Goal: Transaction & Acquisition: Purchase product/service

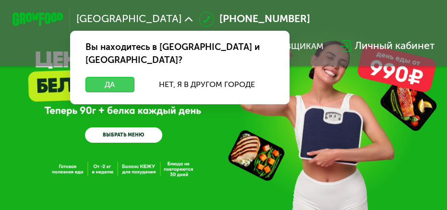
click at [98, 77] on button "Да" at bounding box center [110, 84] width 49 height 15
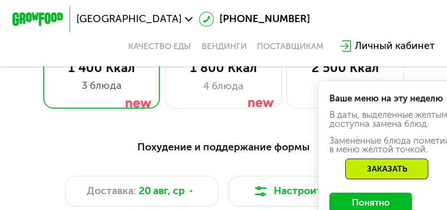
scroll to position [316, 0]
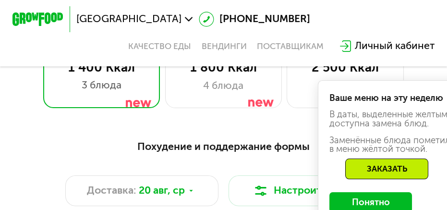
click at [342, 197] on button "Понятно" at bounding box center [371, 202] width 83 height 21
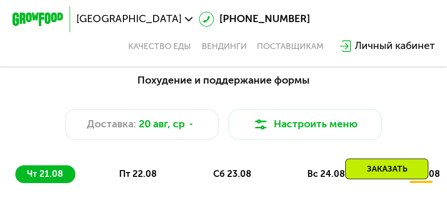
scroll to position [401, 0]
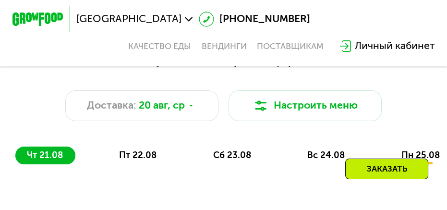
click at [202, 147] on div "пт 22.08" at bounding box center [233, 156] width 62 height 18
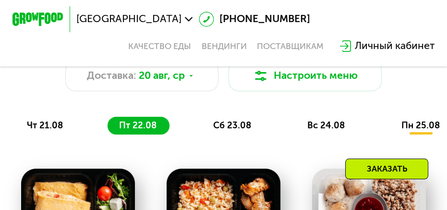
scroll to position [421, 0]
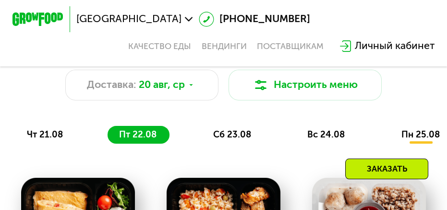
click at [238, 135] on span "сб 23.08" at bounding box center [232, 134] width 38 height 11
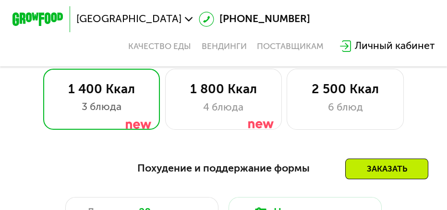
scroll to position [285, 0]
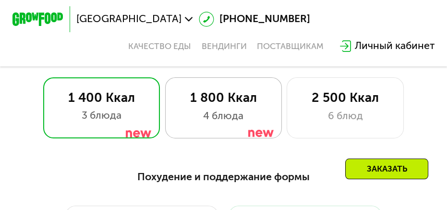
click at [245, 117] on div "4 блюда" at bounding box center [223, 116] width 90 height 15
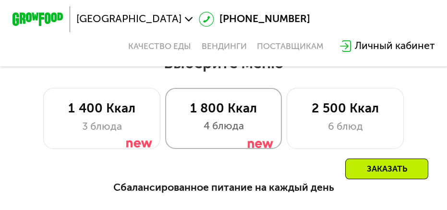
scroll to position [275, 0]
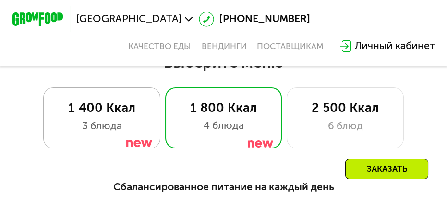
click at [128, 128] on div at bounding box center [138, 127] width 25 height 62
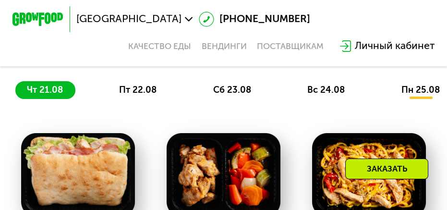
scroll to position [465, 0]
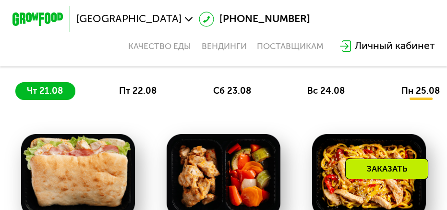
click at [202, 85] on div "пт 22.08" at bounding box center [233, 91] width 62 height 18
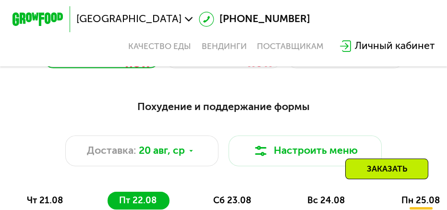
scroll to position [366, 0]
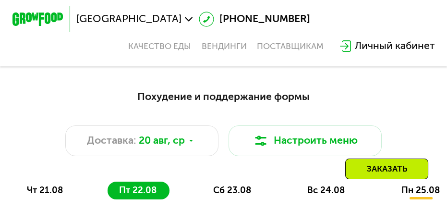
click at [296, 183] on div "сб 23.08" at bounding box center [327, 191] width 62 height 18
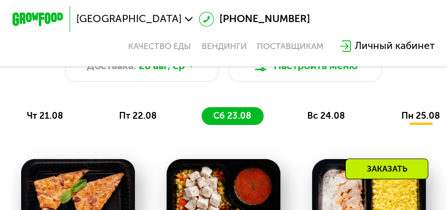
scroll to position [428, 0]
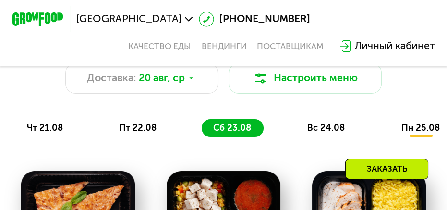
click at [328, 130] on span "вс 24.08" at bounding box center [326, 127] width 37 height 11
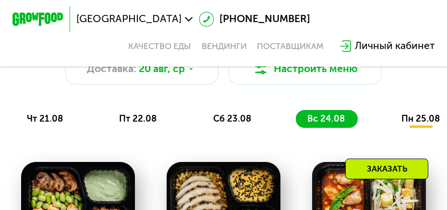
scroll to position [430, 0]
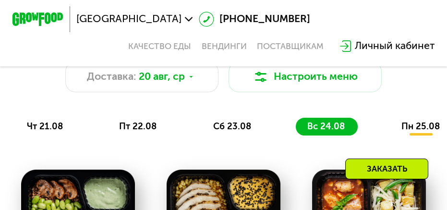
click at [423, 125] on span "пн 25.08" at bounding box center [421, 126] width 38 height 11
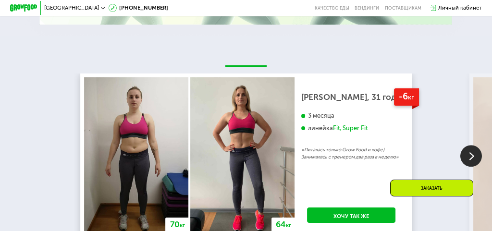
scroll to position [1293, 0]
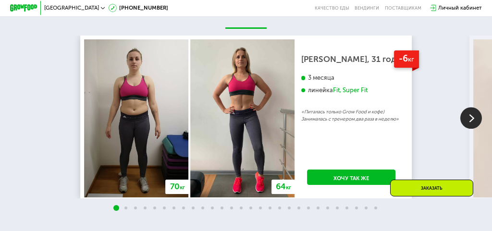
click at [447, 118] on img at bounding box center [471, 118] width 22 height 22
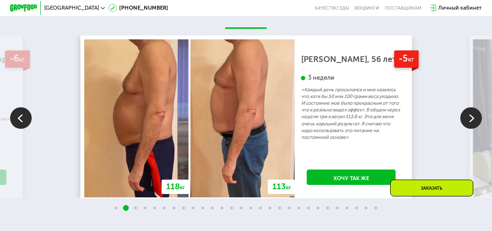
click at [28, 115] on img at bounding box center [21, 118] width 22 height 22
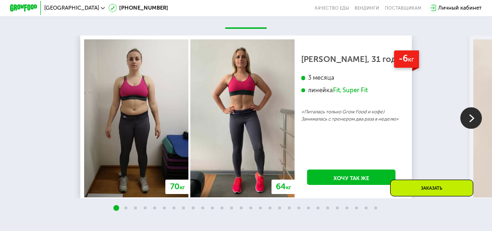
click at [447, 122] on img at bounding box center [471, 118] width 22 height 22
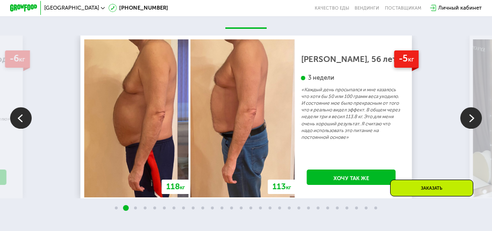
click at [25, 122] on img at bounding box center [21, 118] width 22 height 22
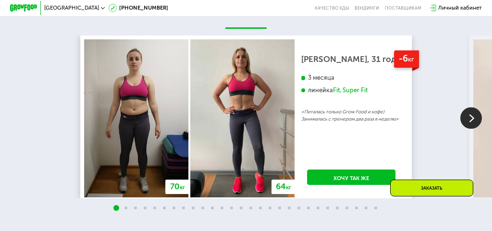
click at [447, 114] on img at bounding box center [471, 118] width 22 height 22
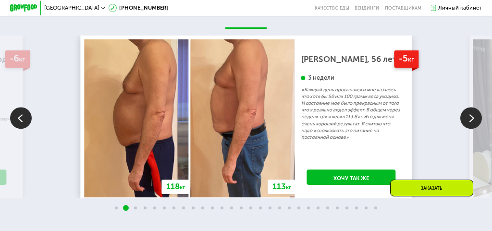
click at [447, 122] on img at bounding box center [471, 118] width 22 height 22
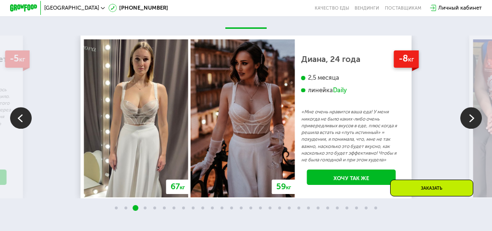
click at [447, 122] on img at bounding box center [471, 118] width 22 height 22
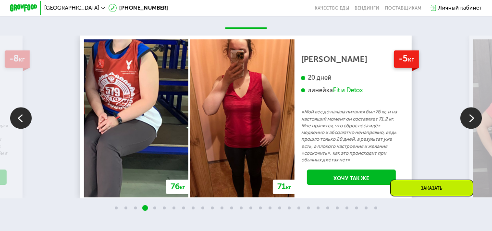
click at [447, 122] on img at bounding box center [471, 118] width 22 height 22
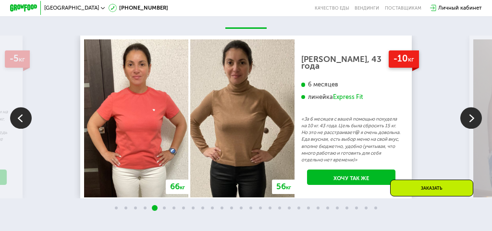
click at [447, 122] on img at bounding box center [471, 118] width 22 height 22
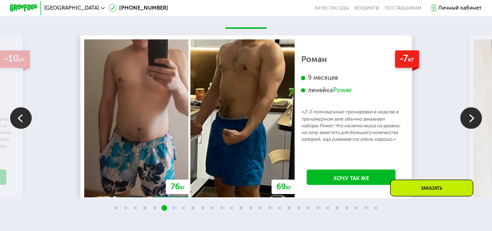
click at [447, 122] on img at bounding box center [471, 118] width 22 height 22
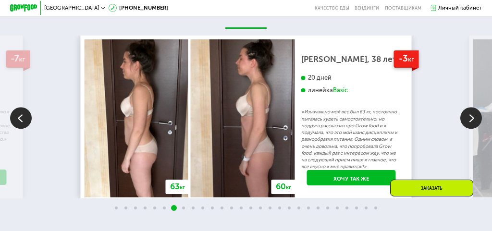
click at [447, 122] on img at bounding box center [471, 118] width 22 height 22
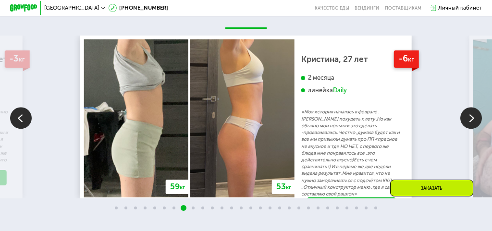
click at [447, 122] on img at bounding box center [471, 118] width 22 height 22
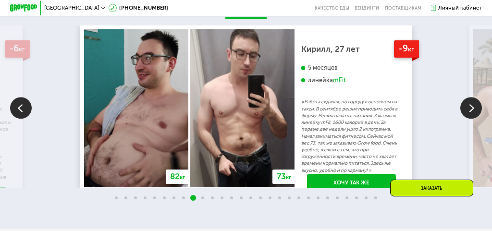
scroll to position [1302, 0]
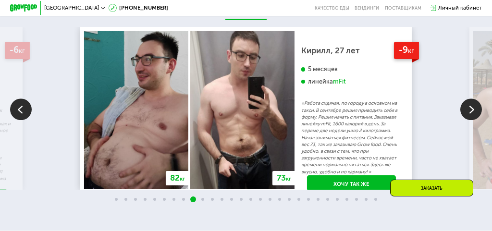
click at [447, 113] on img at bounding box center [471, 110] width 22 height 22
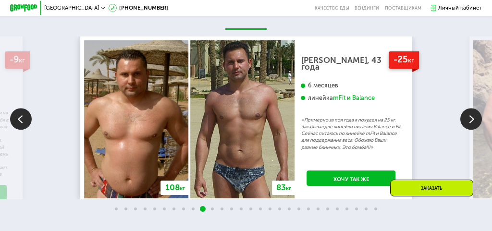
scroll to position [1283, 0]
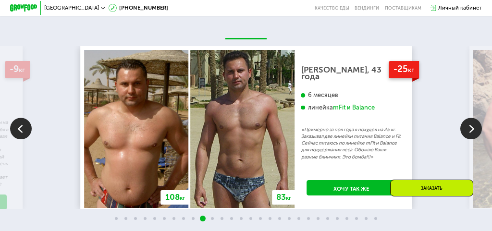
click at [447, 131] on img at bounding box center [471, 129] width 22 height 22
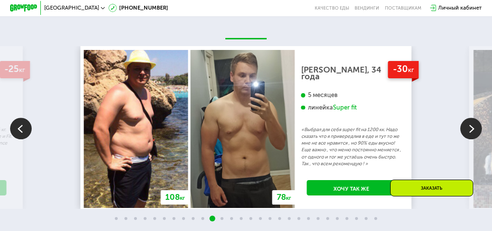
click at [447, 131] on img at bounding box center [471, 129] width 22 height 22
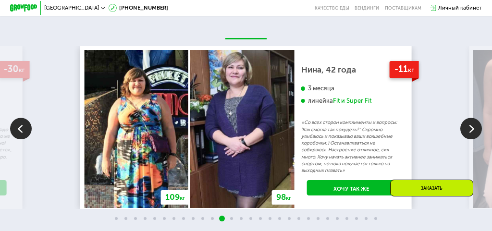
click at [447, 128] on img at bounding box center [471, 129] width 22 height 22
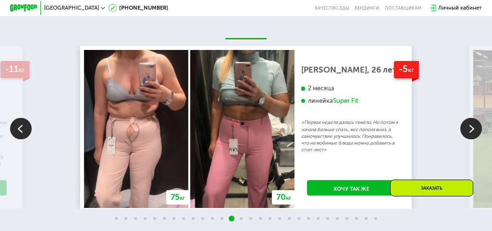
click at [447, 128] on img at bounding box center [471, 129] width 22 height 22
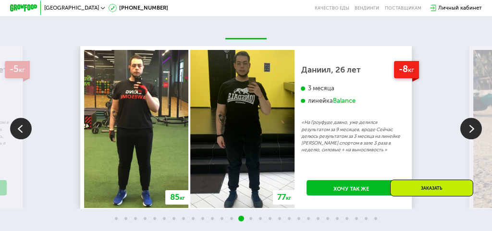
click at [447, 128] on img at bounding box center [471, 129] width 22 height 22
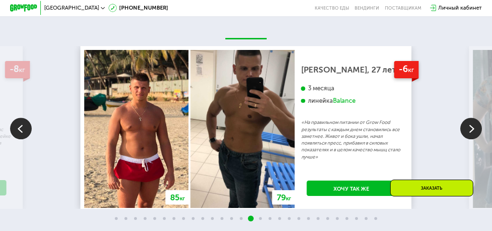
click at [447, 128] on img at bounding box center [471, 129] width 22 height 22
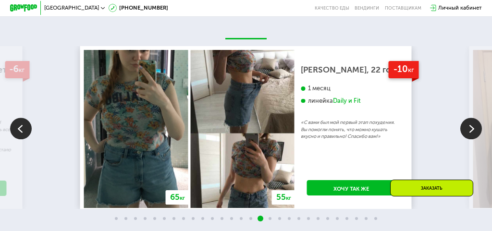
click at [447, 128] on img at bounding box center [471, 129] width 22 height 22
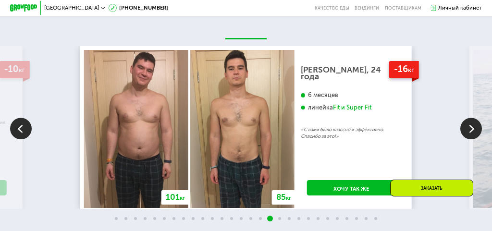
click at [447, 128] on img at bounding box center [471, 129] width 22 height 22
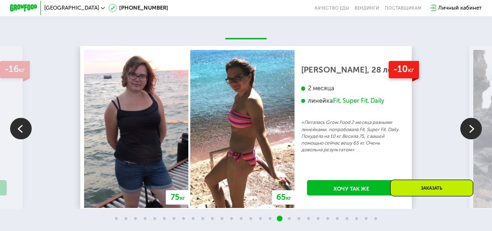
click at [447, 128] on img at bounding box center [471, 129] width 22 height 22
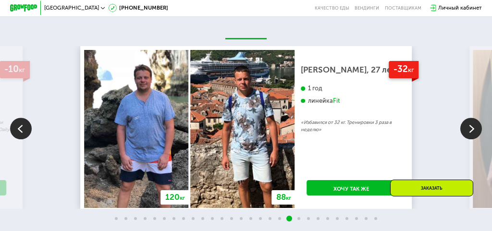
click at [447, 128] on img at bounding box center [471, 129] width 22 height 22
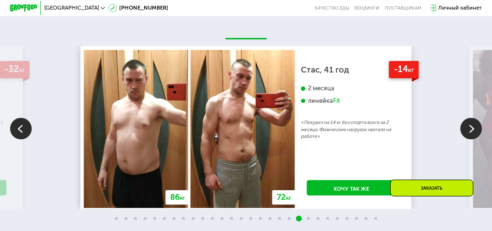
click at [447, 128] on img at bounding box center [471, 129] width 22 height 22
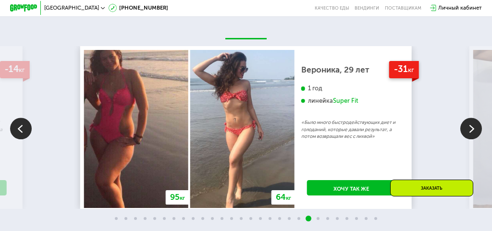
click at [447, 134] on img at bounding box center [471, 129] width 22 height 22
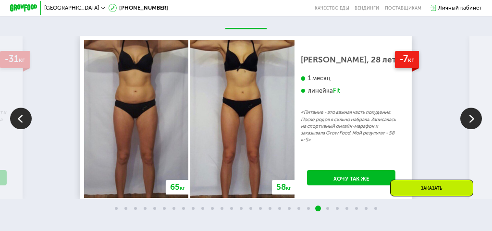
scroll to position [1298, 0]
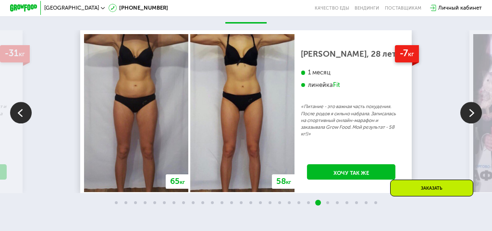
click at [447, 110] on img at bounding box center [471, 113] width 22 height 22
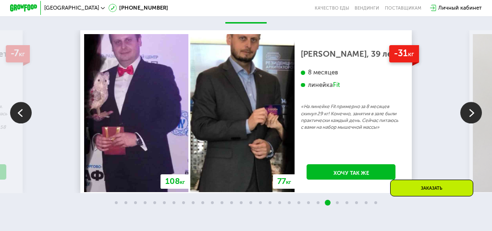
click at [447, 110] on img at bounding box center [471, 113] width 22 height 22
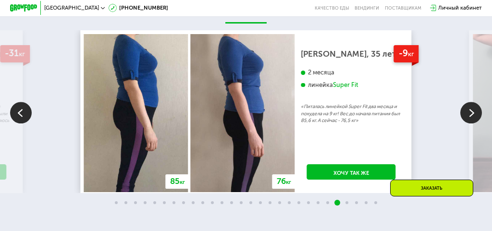
click at [447, 110] on img at bounding box center [471, 113] width 22 height 22
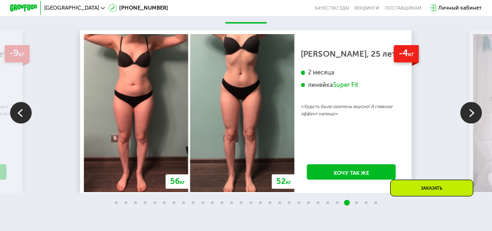
click at [447, 110] on img at bounding box center [471, 113] width 22 height 22
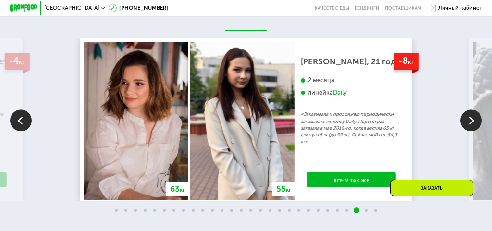
scroll to position [1282, 0]
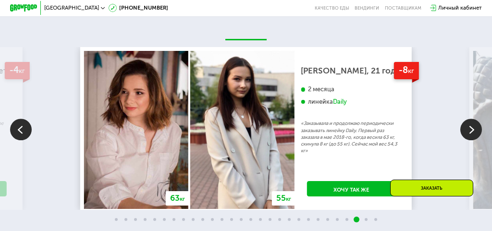
click at [447, 130] on img at bounding box center [471, 130] width 22 height 22
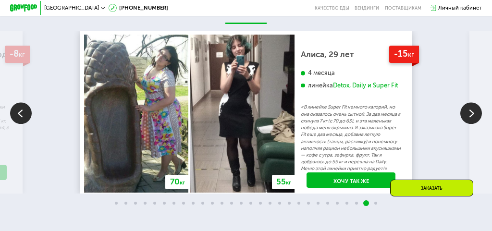
scroll to position [1300, 0]
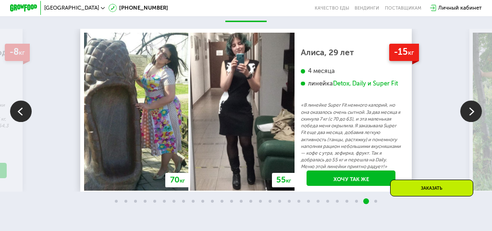
click at [447, 110] on img at bounding box center [471, 111] width 22 height 22
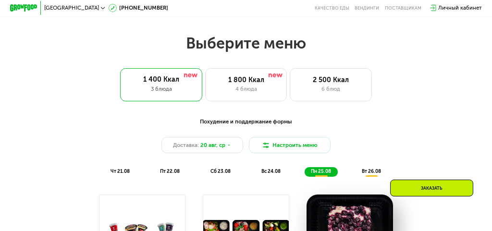
scroll to position [295, 0]
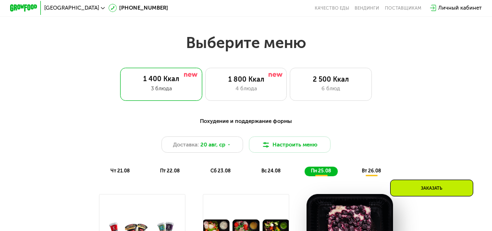
click at [372, 172] on span "вт 26.08" at bounding box center [371, 171] width 19 height 6
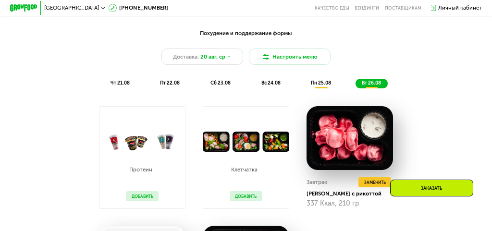
scroll to position [378, 0]
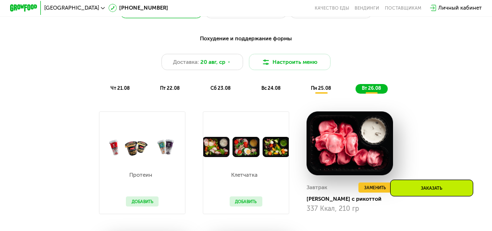
click at [115, 86] on span "чт 21.08" at bounding box center [120, 89] width 19 height 6
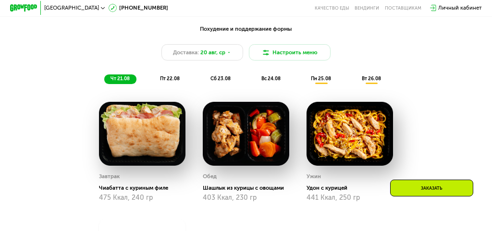
scroll to position [387, 0]
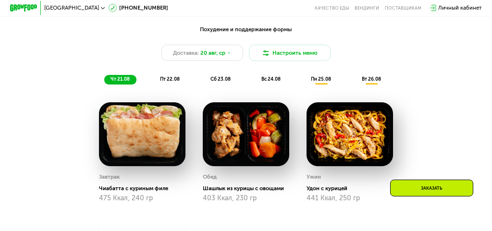
click at [177, 81] on span "пт 22.08" at bounding box center [170, 79] width 20 height 6
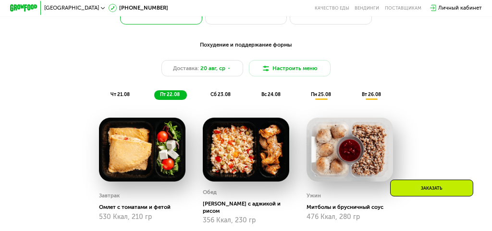
scroll to position [371, 0]
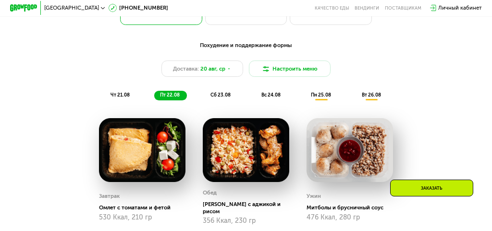
click at [223, 95] on span "сб 23.08" at bounding box center [220, 95] width 20 height 6
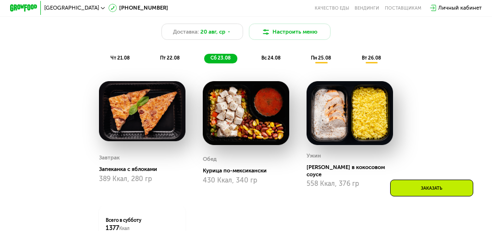
scroll to position [400, 0]
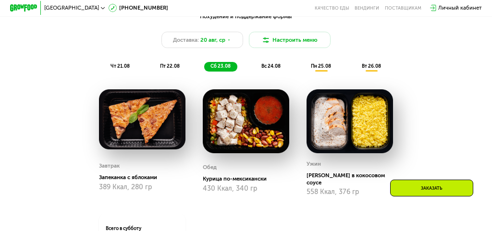
click at [269, 66] on span "вс 24.08" at bounding box center [270, 66] width 19 height 6
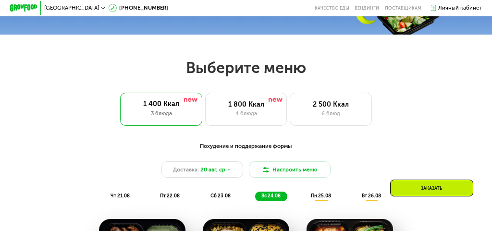
scroll to position [271, 0]
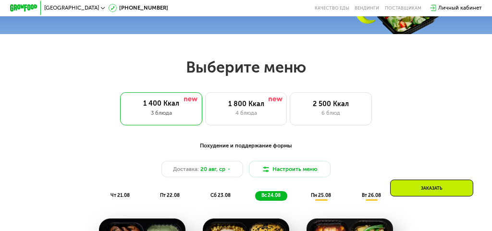
click at [263, 146] on div "Похудение и поддержание формы" at bounding box center [246, 146] width 405 height 9
click at [254, 111] on div "4 блюда" at bounding box center [245, 113] width 67 height 8
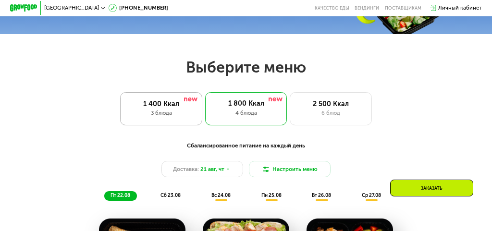
click at [180, 115] on div "3 блюда" at bounding box center [161, 113] width 67 height 8
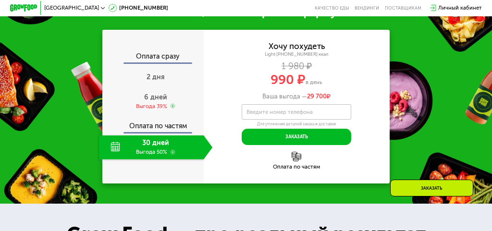
scroll to position [731, 0]
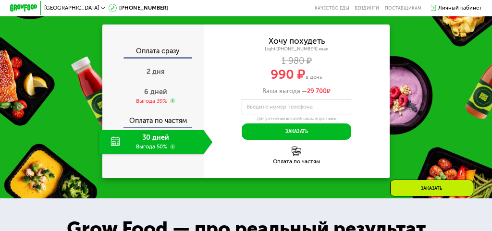
click at [292, 165] on div "Хочу похудеть Light 1400 ~1400 ккал 1 980 ₽ 990 ₽ в день Ваша выгода — 29 700 ₽…" at bounding box center [297, 102] width 186 height 154
click at [116, 143] on div "30 дней Выгода 50%" at bounding box center [151, 142] width 105 height 24
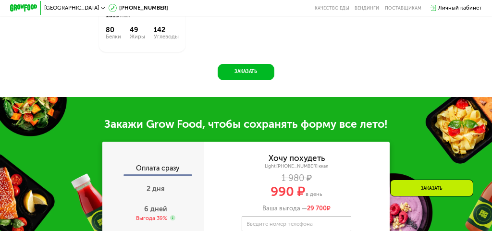
scroll to position [597, 0]
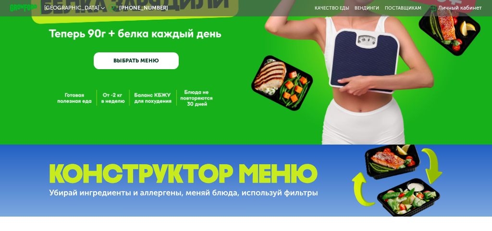
scroll to position [25, 0]
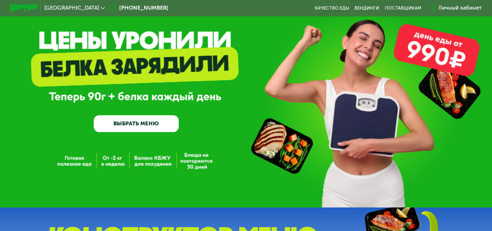
click at [126, 123] on link "ВЫБРАТЬ МЕНЮ" at bounding box center [136, 123] width 85 height 17
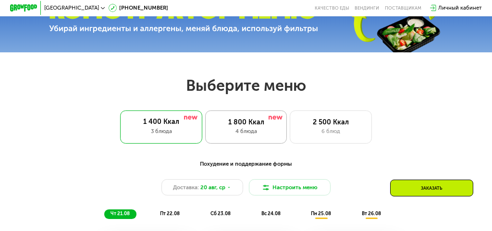
scroll to position [252, 0]
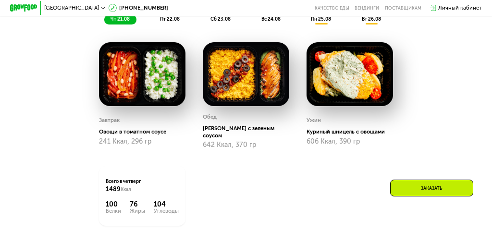
scroll to position [418, 0]
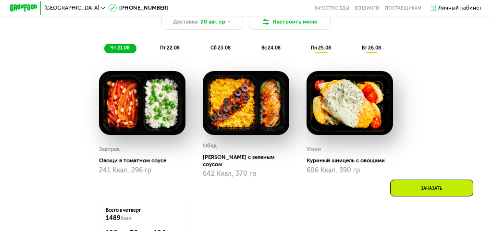
click at [204, 52] on div "пт 22.08" at bounding box center [220, 49] width 33 height 10
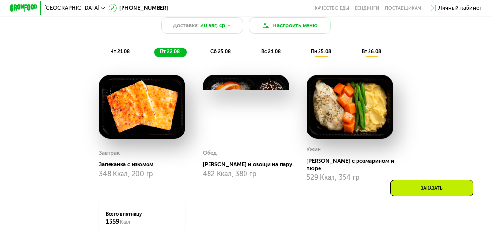
scroll to position [412, 0]
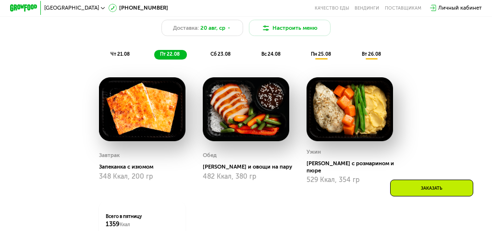
click at [229, 53] on span "сб 23.08" at bounding box center [220, 54] width 20 height 6
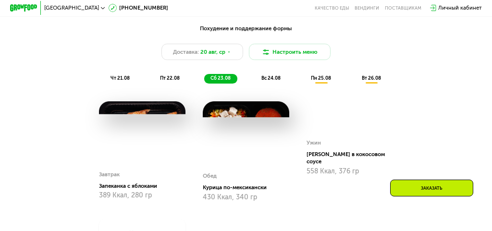
scroll to position [371, 0]
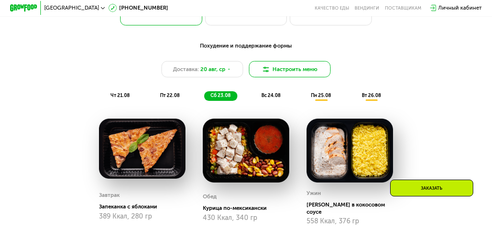
click at [258, 72] on button "Настроить меню" at bounding box center [290, 69] width 82 height 16
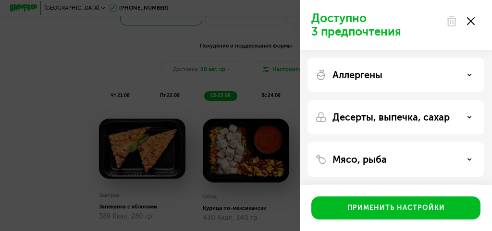
click at [393, 121] on p "Десерты, выпечка, сахар" at bounding box center [391, 117] width 117 height 12
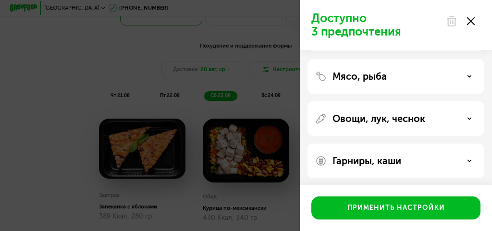
scroll to position [186, 0]
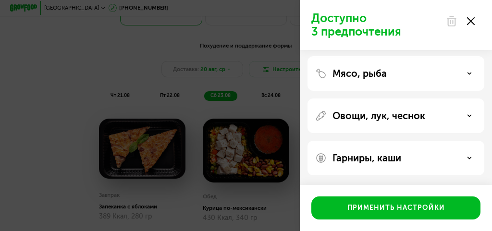
click at [454, 72] on div "Мясо, рыба" at bounding box center [395, 74] width 161 height 12
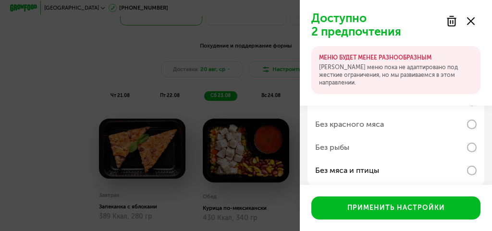
scroll to position [268, 0]
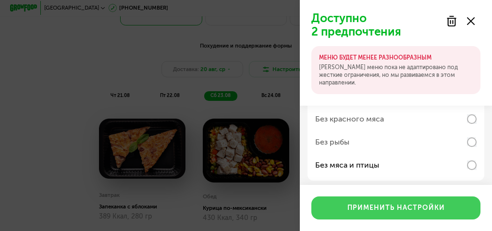
click at [414, 203] on div "Применить настройки" at bounding box center [396, 208] width 98 height 10
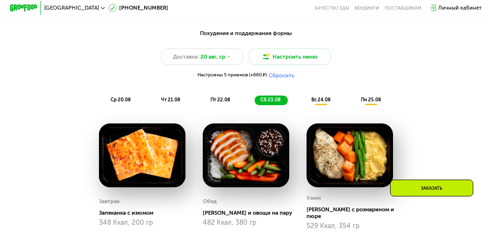
scroll to position [383, 0]
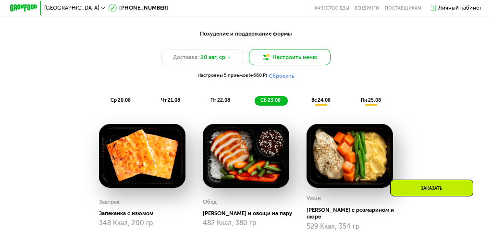
click at [290, 49] on button "Настроить меню" at bounding box center [290, 57] width 82 height 16
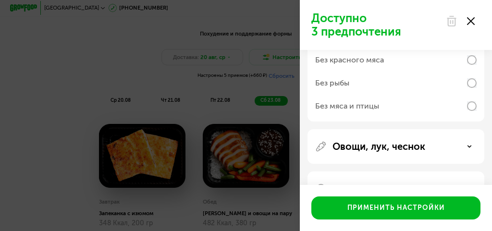
scroll to position [210, 0]
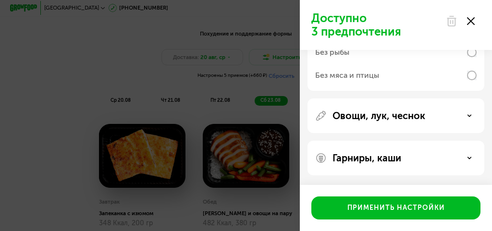
click at [468, 160] on icon at bounding box center [469, 158] width 5 height 5
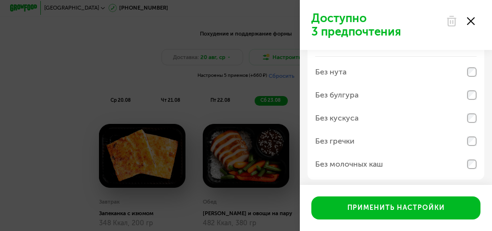
scroll to position [333, 0]
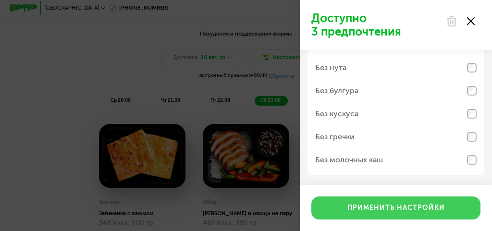
click at [445, 209] on button "Применить настройки" at bounding box center [395, 208] width 169 height 23
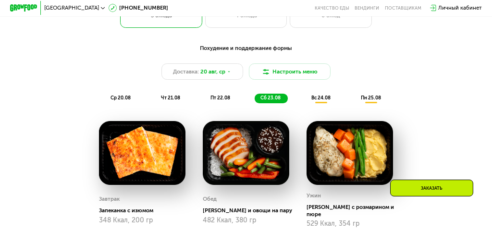
scroll to position [361, 0]
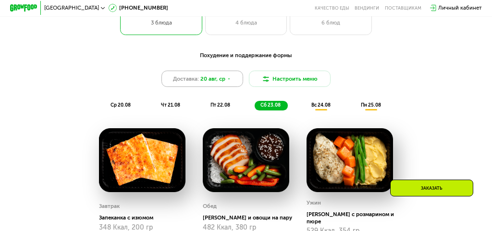
click at [215, 81] on span "20 авг, ср" at bounding box center [212, 79] width 25 height 8
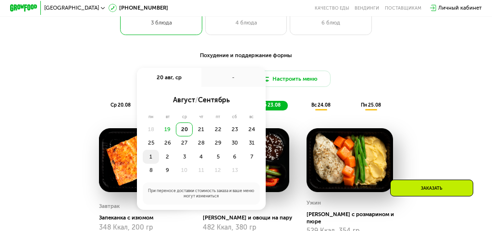
click at [159, 157] on div "1" at bounding box center [167, 156] width 17 height 13
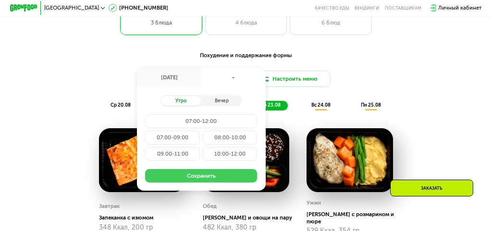
click at [216, 176] on button "Сохранить" at bounding box center [201, 175] width 112 height 13
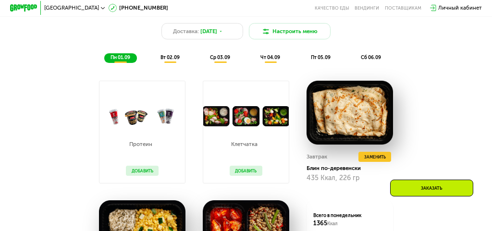
scroll to position [412, 0]
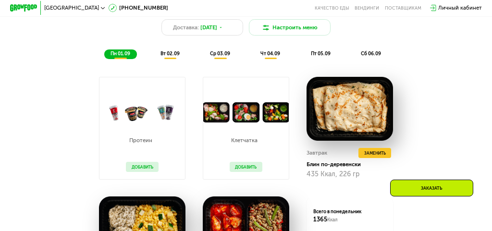
click at [245, 163] on button "Добавить" at bounding box center [246, 167] width 33 height 10
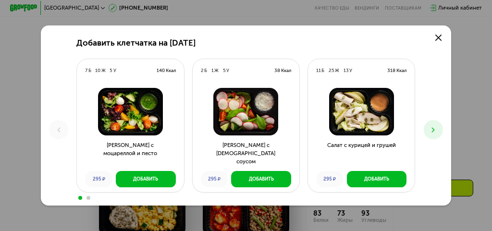
scroll to position [434, 0]
click at [440, 37] on icon at bounding box center [438, 38] width 6 height 6
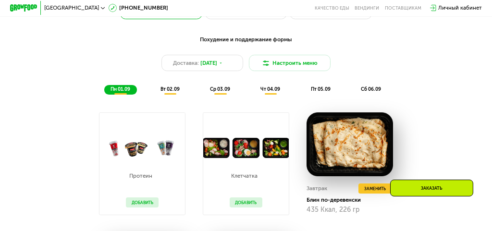
scroll to position [377, 0]
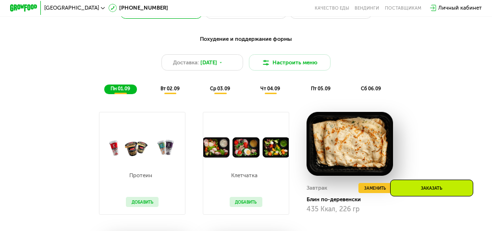
click at [246, 203] on button "Добавить" at bounding box center [246, 202] width 33 height 10
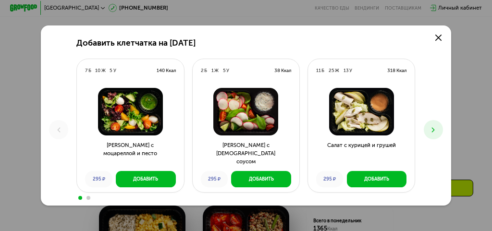
scroll to position [391, 0]
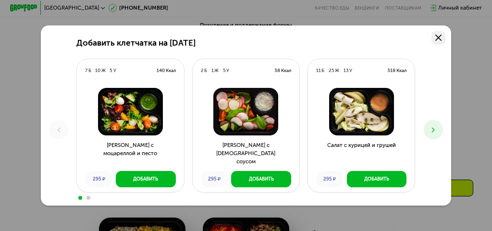
click at [442, 35] on link at bounding box center [438, 37] width 13 height 13
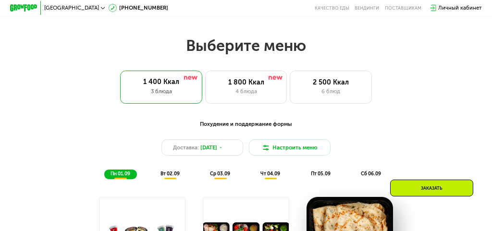
scroll to position [252, 0]
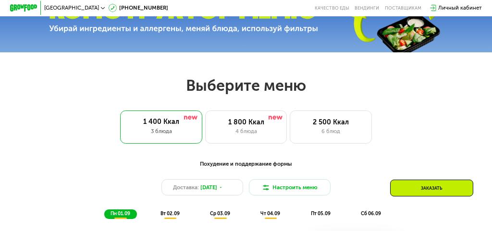
click at [260, 164] on div "Похудение и поддержание формы" at bounding box center [246, 164] width 405 height 9
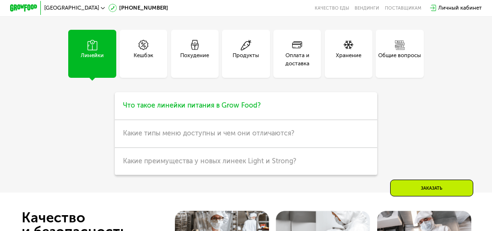
scroll to position [1793, 0]
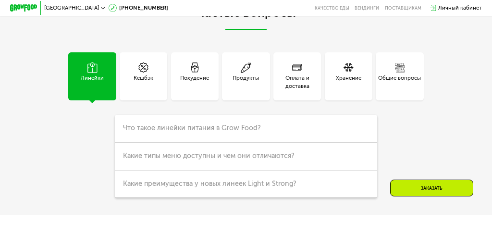
click at [189, 74] on div "Похудение" at bounding box center [194, 82] width 29 height 16
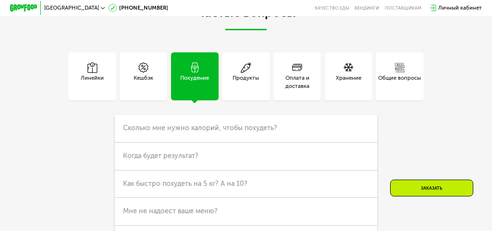
click at [96, 74] on div "Линейки" at bounding box center [92, 82] width 23 height 16
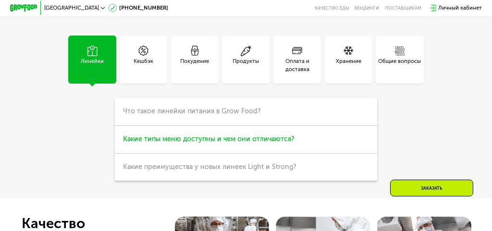
scroll to position [1813, 0]
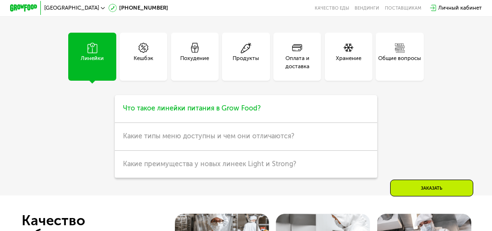
click at [235, 111] on span "Что такое линейки питания в Grow Food?" at bounding box center [192, 108] width 138 height 8
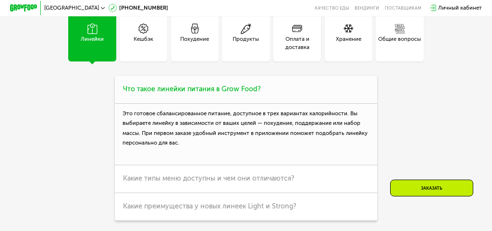
scroll to position [1838, 0]
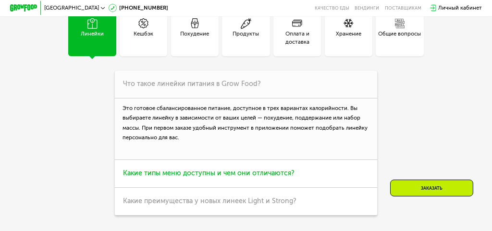
click at [261, 172] on span "Какие типы меню доступны и чем они отличаются?" at bounding box center [209, 173] width 172 height 8
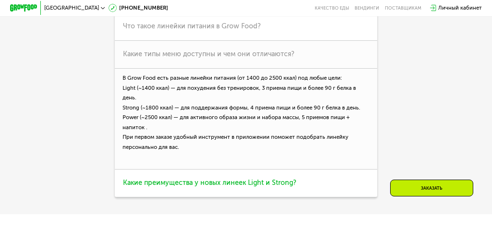
scroll to position [1896, 0]
click at [292, 178] on span "Какие преимущества у новых линеек Light и Strong?" at bounding box center [209, 182] width 173 height 8
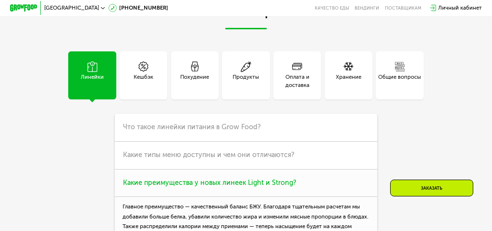
scroll to position [1778, 0]
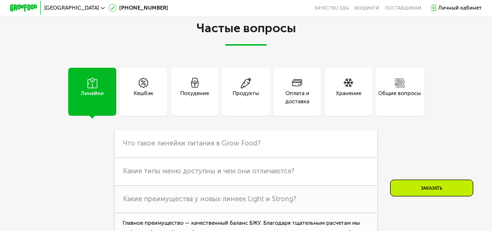
click at [148, 91] on div "Кешбэк" at bounding box center [144, 97] width 20 height 16
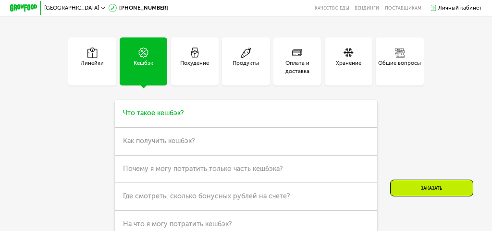
scroll to position [1809, 0]
click at [204, 113] on h3 "Что такое кешбэк?" at bounding box center [246, 113] width 262 height 28
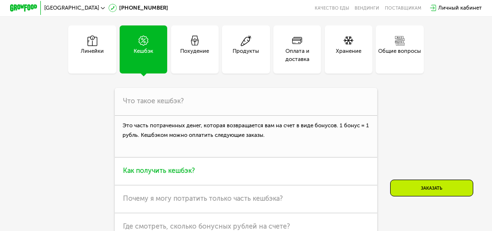
scroll to position [1819, 0]
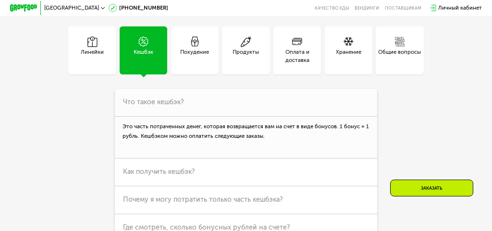
click at [205, 58] on div "Похудение" at bounding box center [194, 56] width 29 height 16
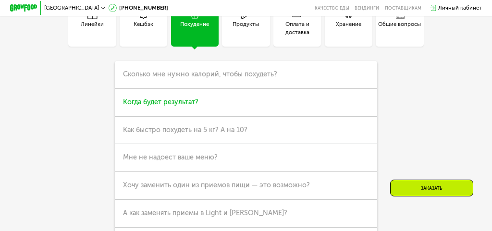
scroll to position [1854, 0]
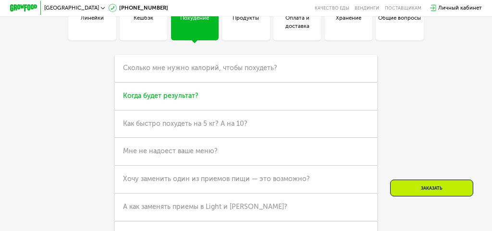
click at [218, 83] on h3 "Когда будет результат?" at bounding box center [246, 97] width 262 height 28
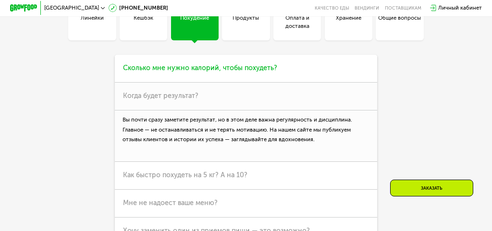
click at [219, 77] on h3 "Сколько мне нужно калорий, чтобы похудеть?" at bounding box center [246, 69] width 262 height 28
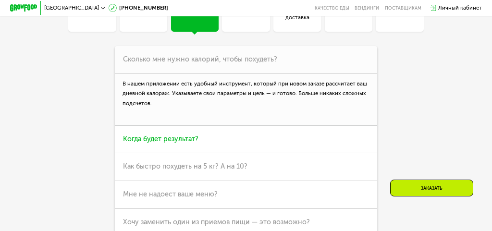
scroll to position [1864, 0]
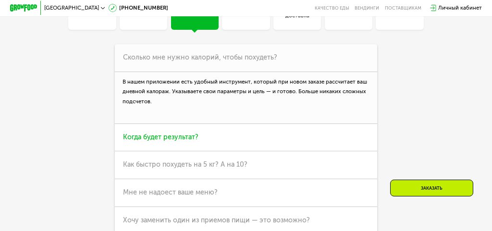
click at [224, 140] on h3 "Когда будет результат?" at bounding box center [246, 138] width 262 height 28
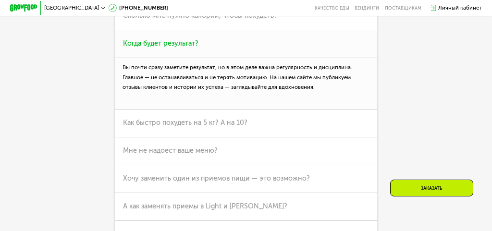
scroll to position [1906, 0]
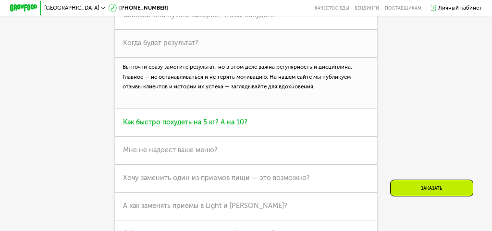
click at [210, 127] on h3 "Как быстро похудеть на 5 кг? А на 10?" at bounding box center [246, 123] width 262 height 28
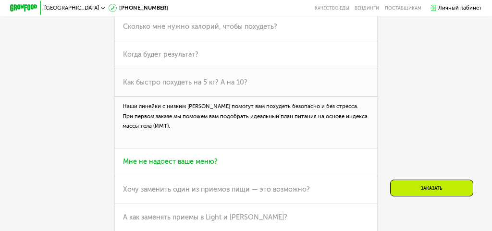
scroll to position [1892, 0]
